Goal: Task Accomplishment & Management: Complete application form

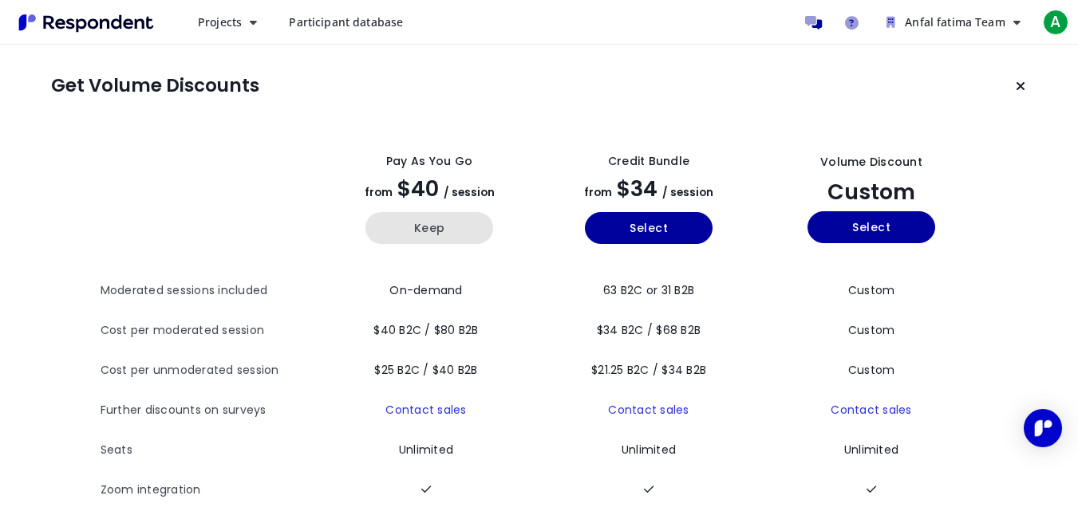
click at [410, 220] on button "Keep" at bounding box center [429, 228] width 128 height 32
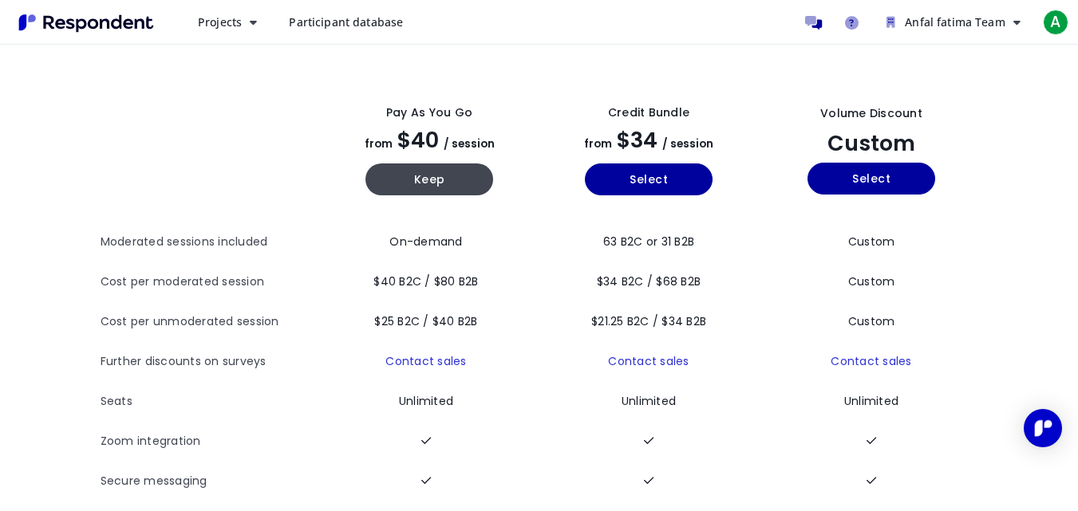
scroll to position [48, 0]
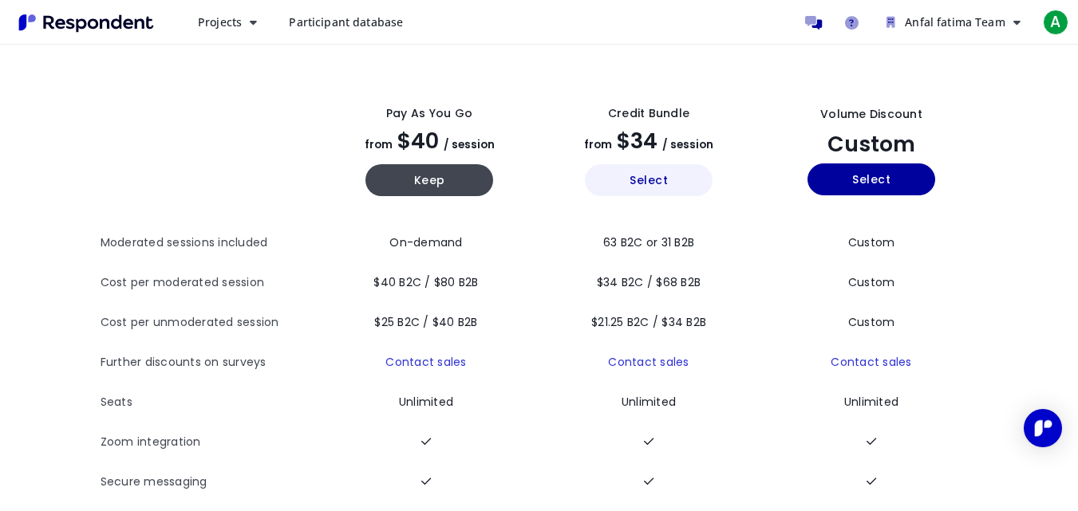
click at [651, 180] on button "Select" at bounding box center [649, 180] width 128 height 32
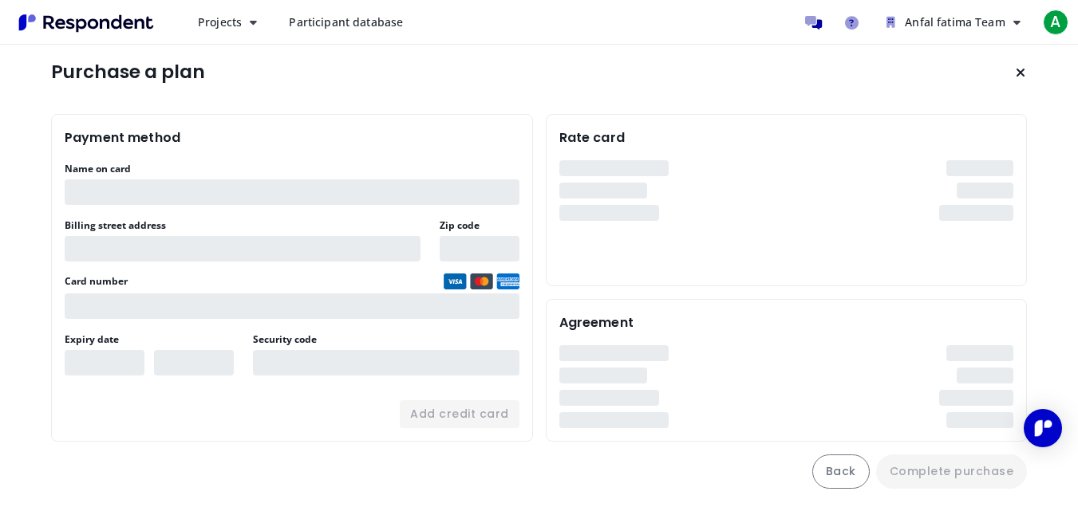
scroll to position [17, 0]
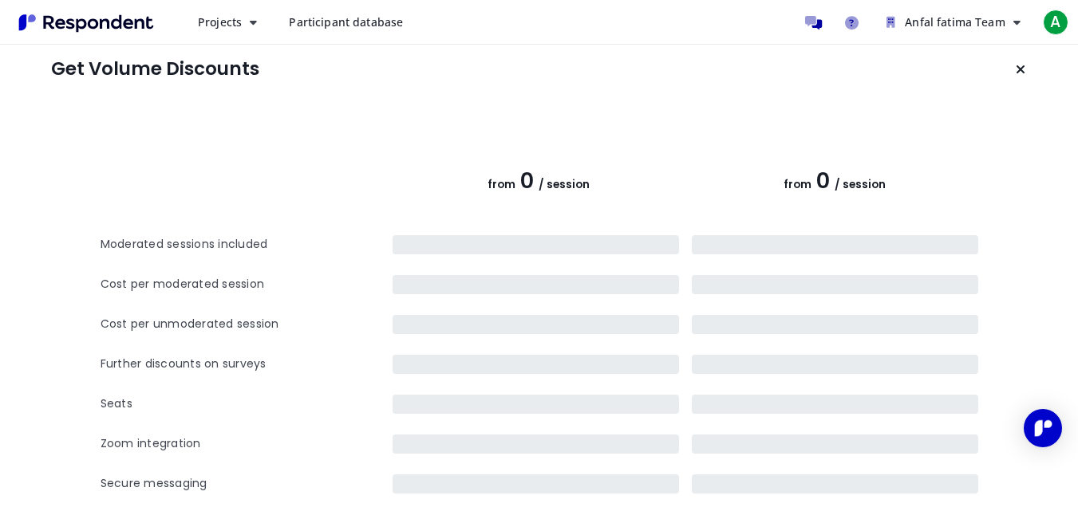
scroll to position [48, 0]
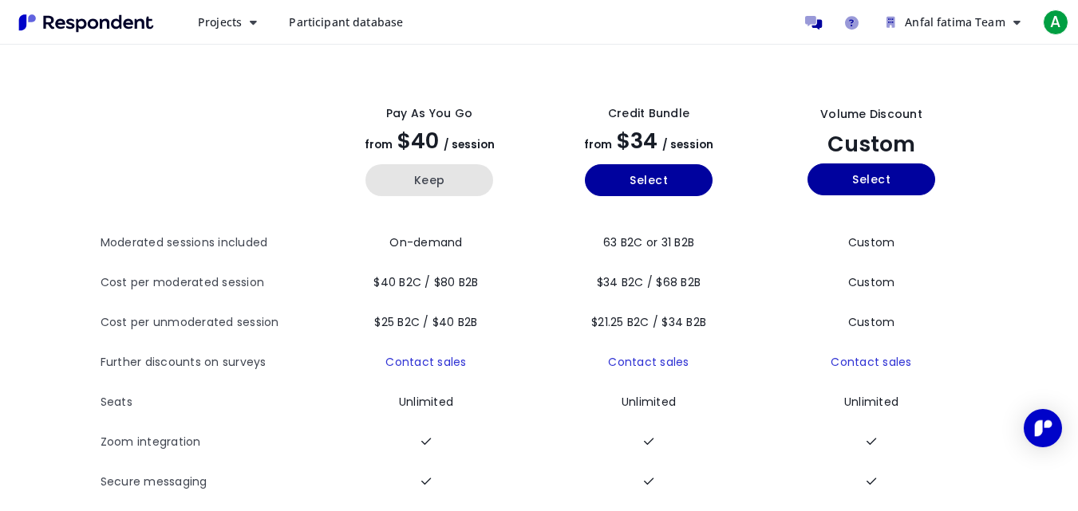
click at [478, 167] on button "Keep" at bounding box center [429, 180] width 128 height 32
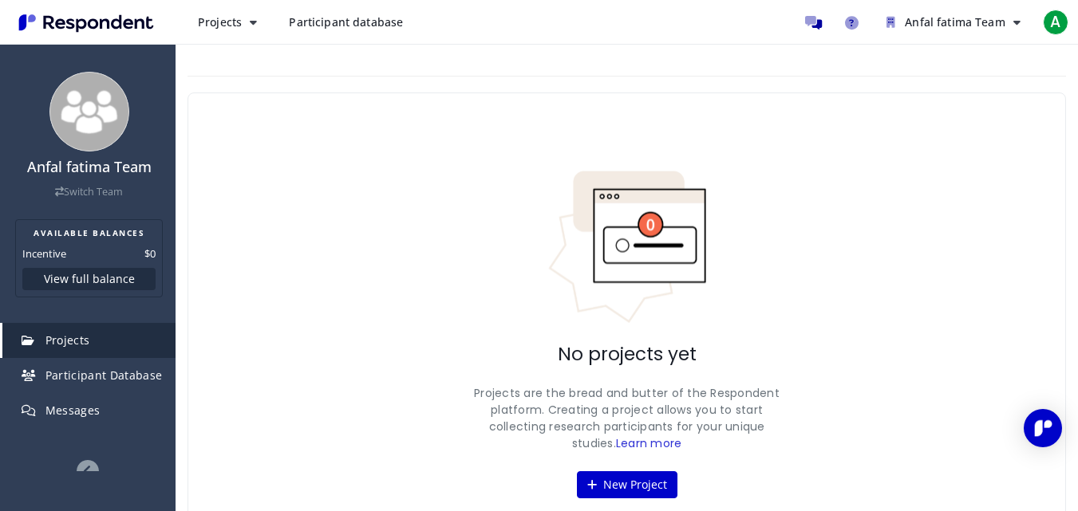
click at [650, 336] on div "No projects yet Projects are the bread and butter of the Respondent platform. C…" at bounding box center [626, 334] width 878 height 483
click at [635, 494] on button "New Project" at bounding box center [627, 485] width 101 height 27
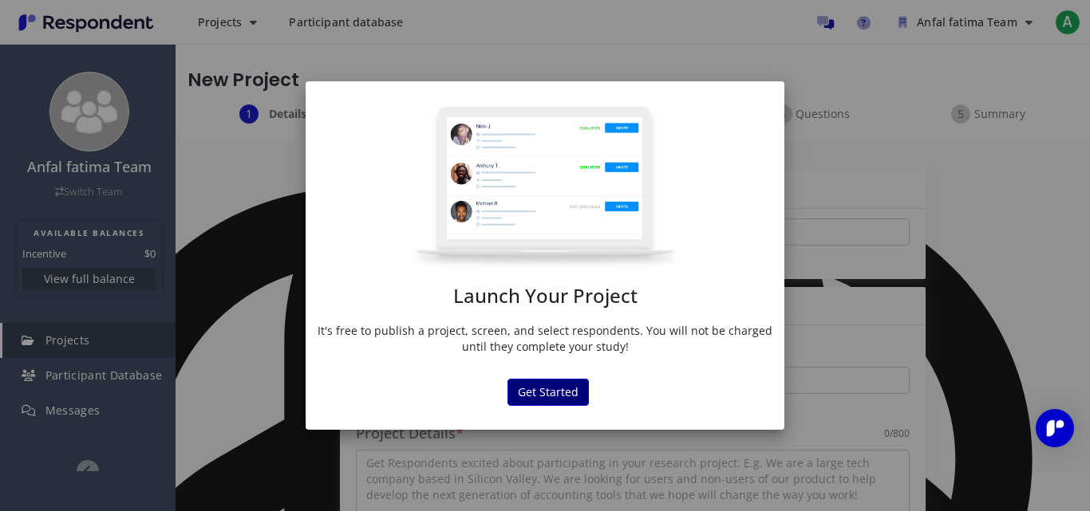
click at [573, 379] on button "Get Started" at bounding box center [547, 392] width 81 height 27
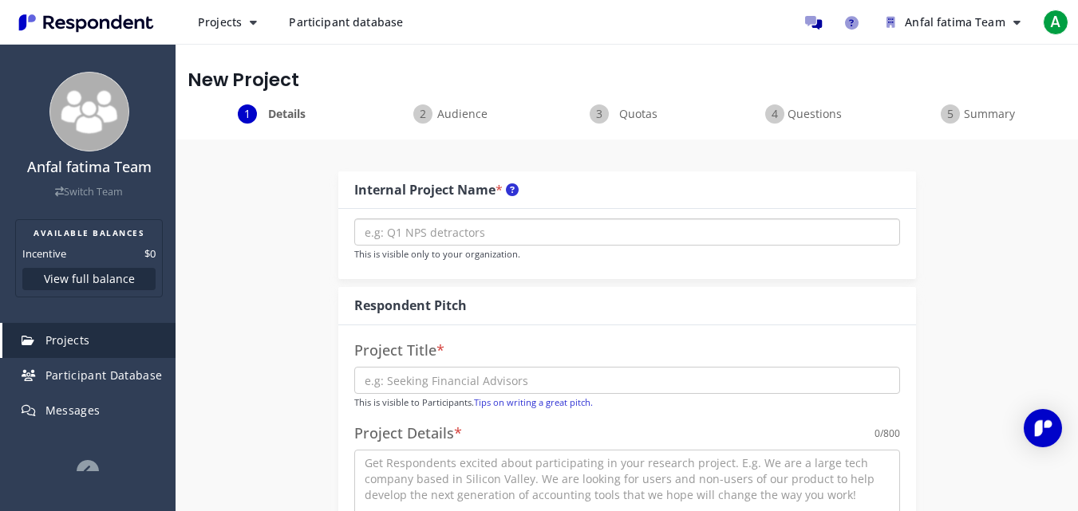
click at [499, 239] on input "text" at bounding box center [627, 232] width 546 height 27
click at [469, 227] on input "text" at bounding box center [627, 232] width 546 height 27
click at [452, 377] on input "text" at bounding box center [627, 380] width 546 height 27
drag, startPoint x: 208, startPoint y: 228, endPoint x: 356, endPoint y: 156, distance: 164.5
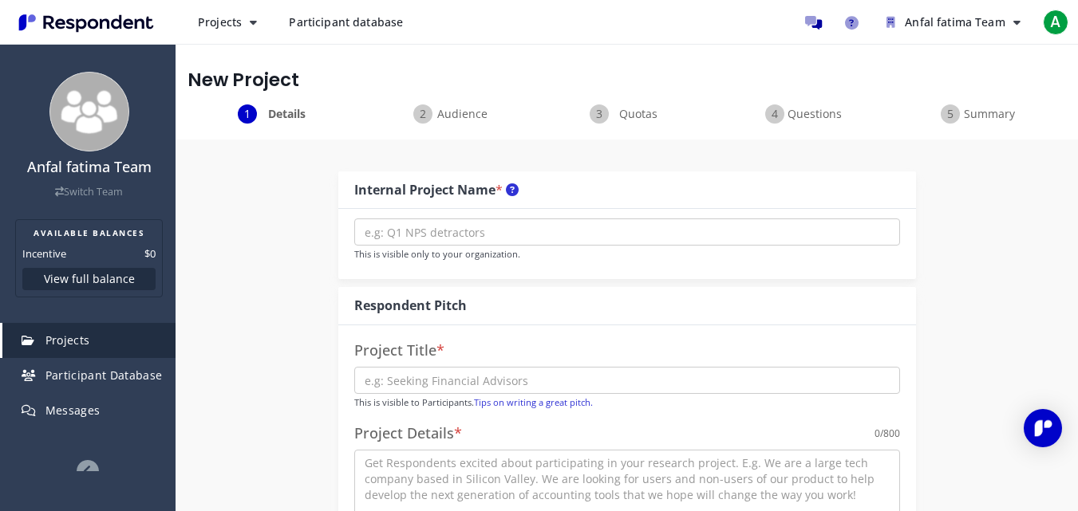
click at [420, 112] on div "Audience" at bounding box center [451, 114] width 176 height 19
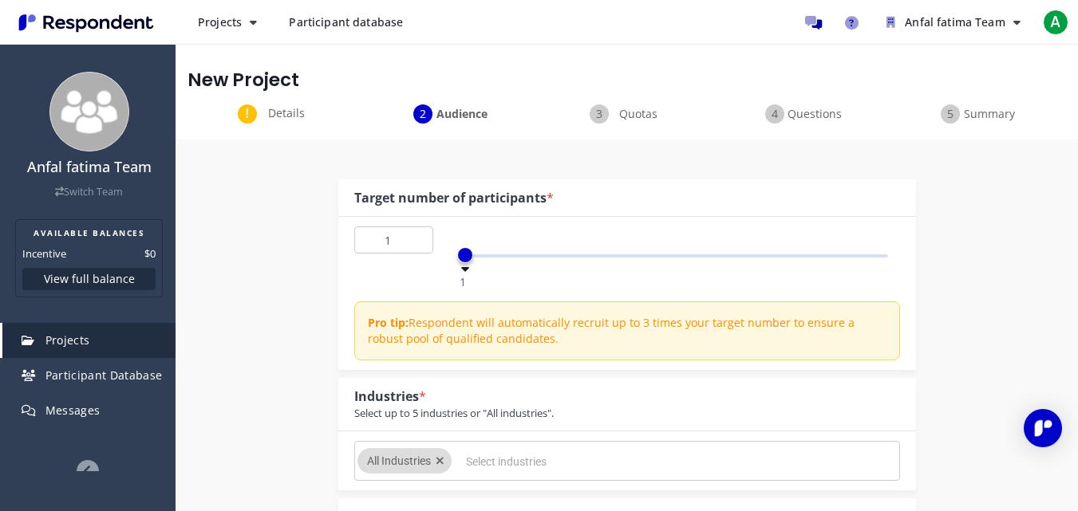
click at [601, 120] on div "Quotas" at bounding box center [627, 114] width 176 height 19
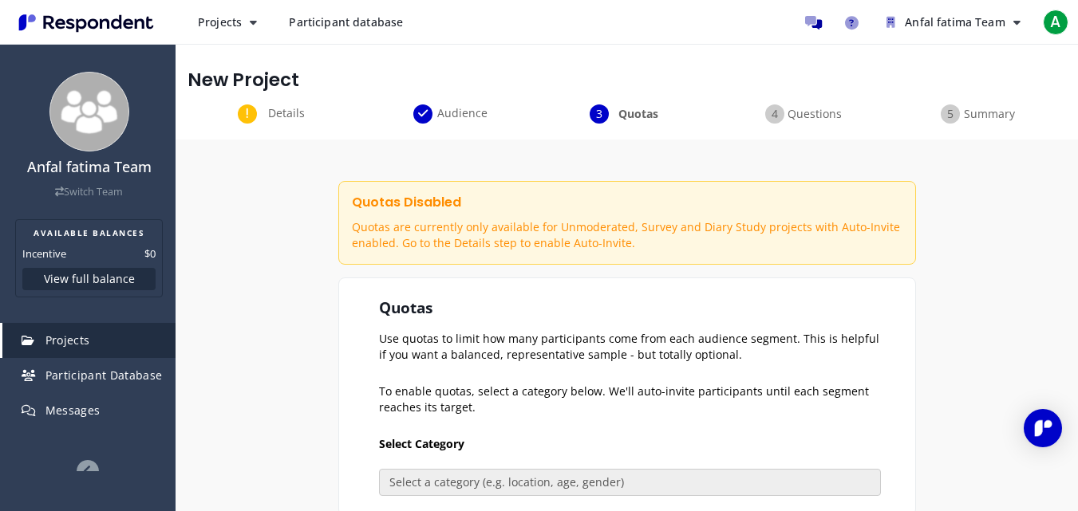
click at [251, 114] on div "Details" at bounding box center [275, 114] width 176 height 19
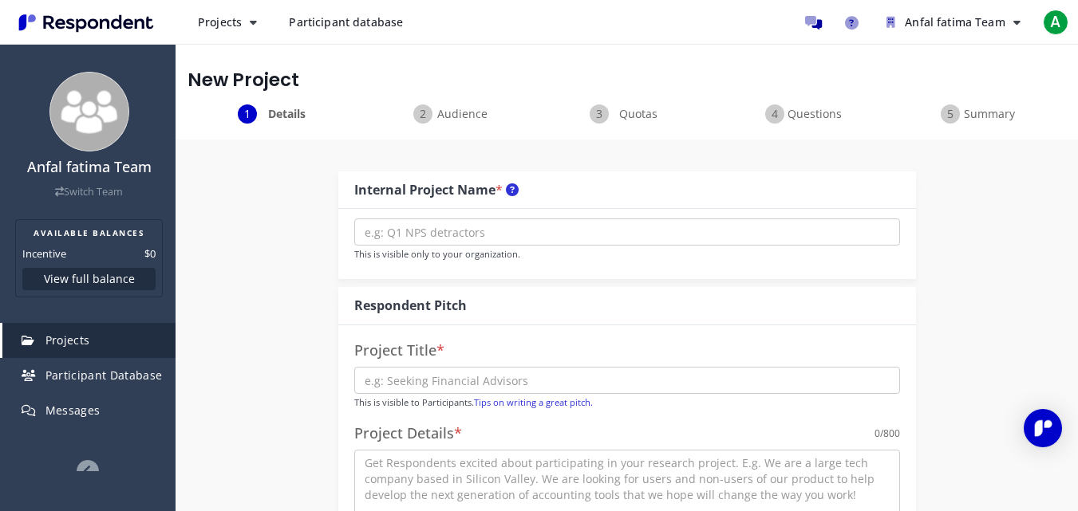
click at [425, 105] on div "Audience" at bounding box center [451, 114] width 176 height 19
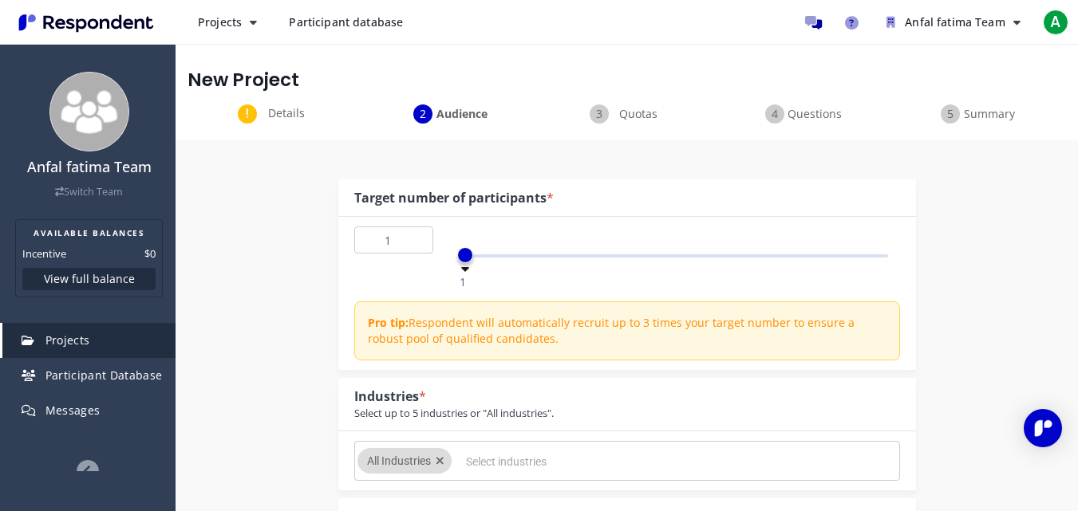
click at [597, 112] on div "Quotas" at bounding box center [627, 114] width 176 height 19
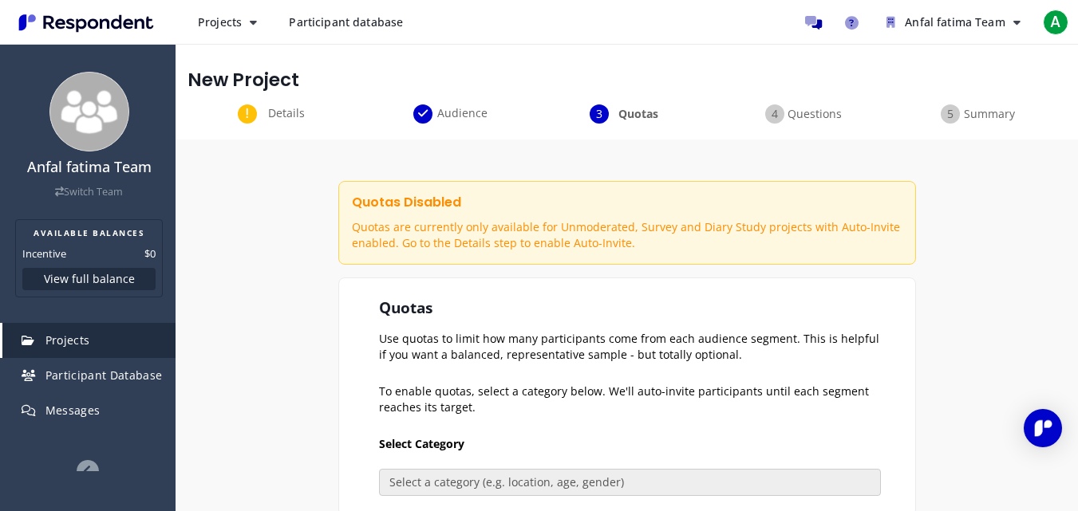
click at [248, 106] on div "Details" at bounding box center [275, 114] width 176 height 19
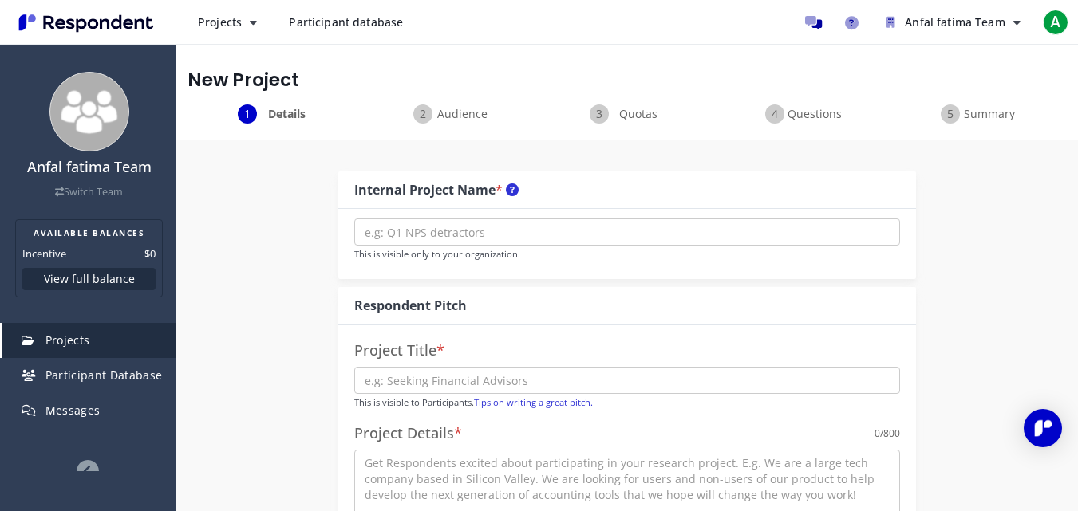
click at [602, 115] on div "Quotas" at bounding box center [627, 114] width 176 height 19
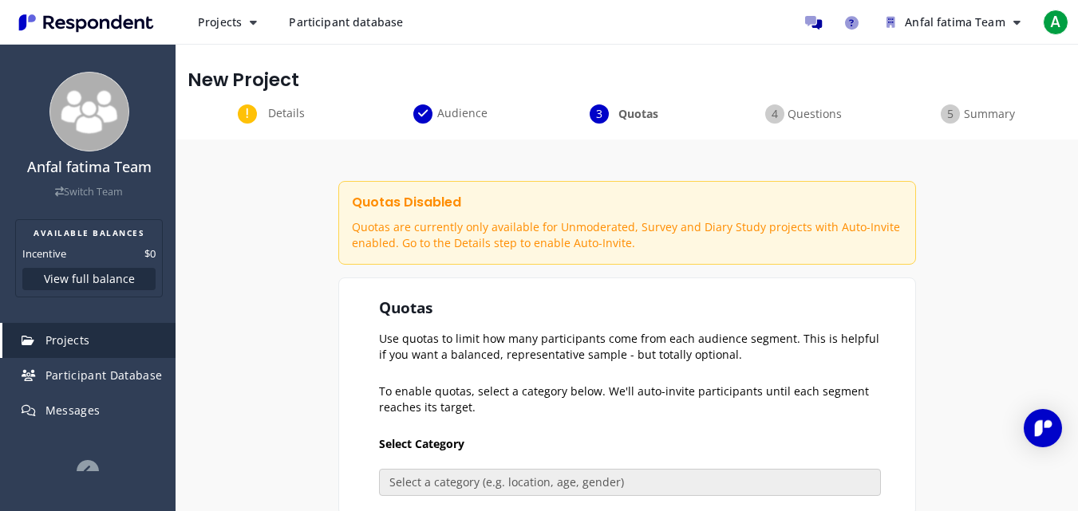
click at [769, 112] on div "Questions" at bounding box center [803, 114] width 176 height 19
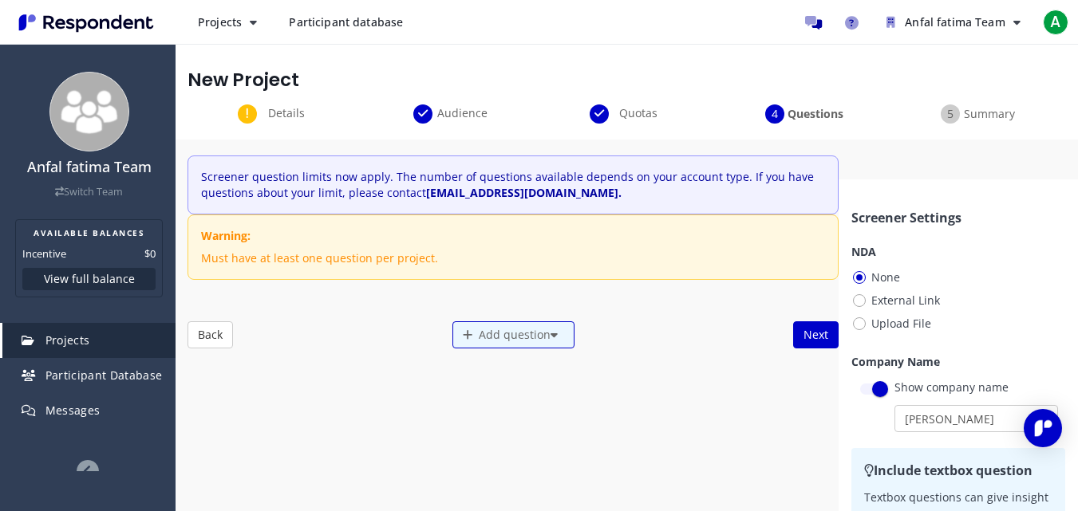
click at [937, 115] on div "Summary" at bounding box center [978, 114] width 176 height 19
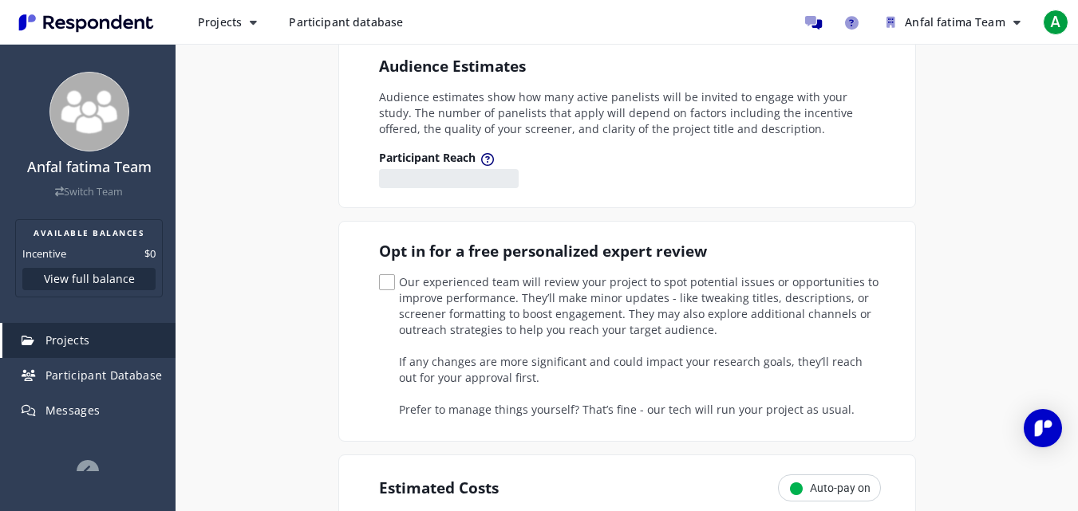
scroll to position [197, 0]
click at [95, 283] on button "View full balance" at bounding box center [88, 279] width 133 height 22
